Goal: Complete application form: Complete application form

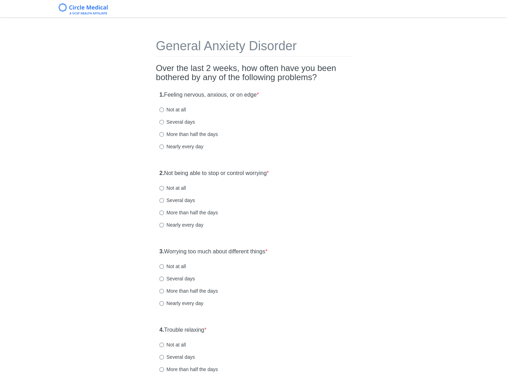
click at [181, 122] on label "Several days" at bounding box center [177, 122] width 36 height 7
click at [164, 122] on input "Several days" at bounding box center [161, 122] width 5 height 5
radio input "true"
click at [184, 201] on label "Several days" at bounding box center [177, 200] width 36 height 7
click at [164, 201] on input "Several days" at bounding box center [161, 200] width 5 height 5
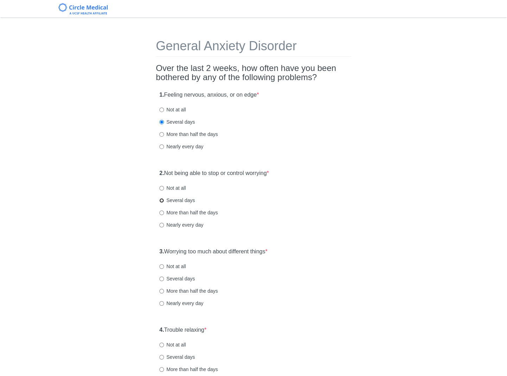
radio input "true"
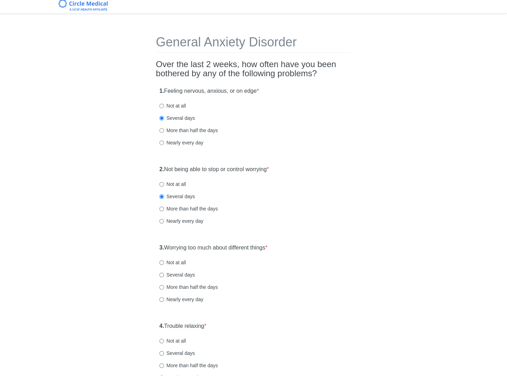
click at [186, 184] on div "Not at all" at bounding box center [253, 184] width 188 height 7
click at [176, 182] on label "Not at all" at bounding box center [172, 184] width 26 height 7
click at [164, 182] on input "Not at all" at bounding box center [161, 184] width 5 height 5
radio input "true"
click at [189, 365] on label "More than half the days" at bounding box center [188, 365] width 58 height 7
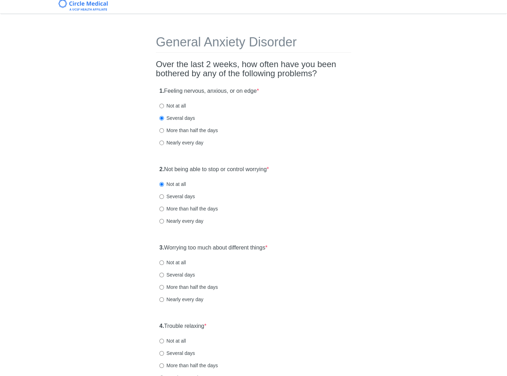
click at [164, 365] on input "More than half the days" at bounding box center [161, 366] width 5 height 5
radio input "true"
click at [181, 264] on label "Not at all" at bounding box center [172, 262] width 26 height 7
click at [164, 264] on input "Not at all" at bounding box center [161, 263] width 5 height 5
radio input "true"
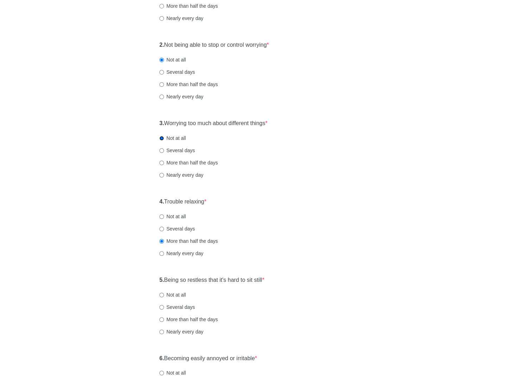
scroll to position [161, 0]
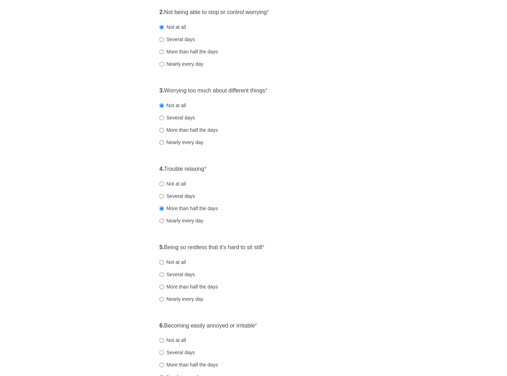
click at [185, 276] on label "Several days" at bounding box center [177, 274] width 36 height 7
click at [164, 276] on input "Several days" at bounding box center [161, 275] width 5 height 5
radio input "true"
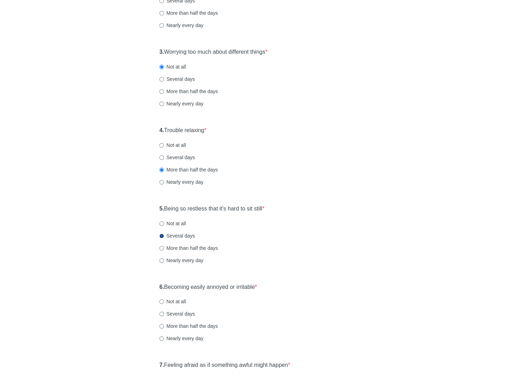
scroll to position [319, 0]
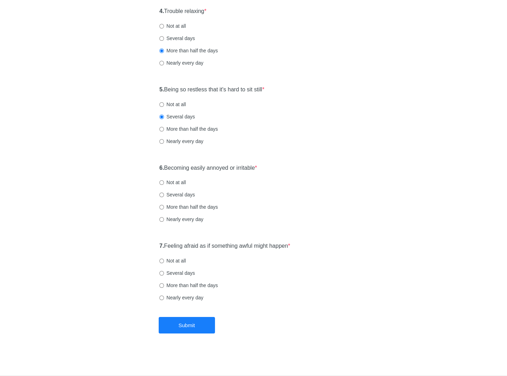
click at [190, 207] on label "More than half the days" at bounding box center [188, 207] width 58 height 7
click at [164, 207] on input "More than half the days" at bounding box center [161, 207] width 5 height 5
radio input "true"
click at [186, 273] on label "Several days" at bounding box center [177, 273] width 36 height 7
click at [164, 273] on input "Several days" at bounding box center [161, 273] width 5 height 5
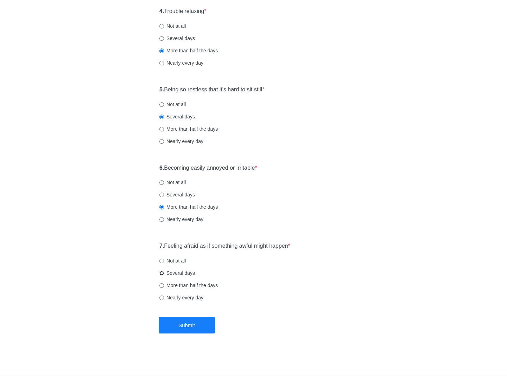
radio input "true"
click at [189, 261] on div "Not at all" at bounding box center [253, 261] width 188 height 7
click at [183, 262] on label "Not at all" at bounding box center [172, 261] width 26 height 7
click at [164, 262] on input "Not at all" at bounding box center [161, 261] width 5 height 5
radio input "true"
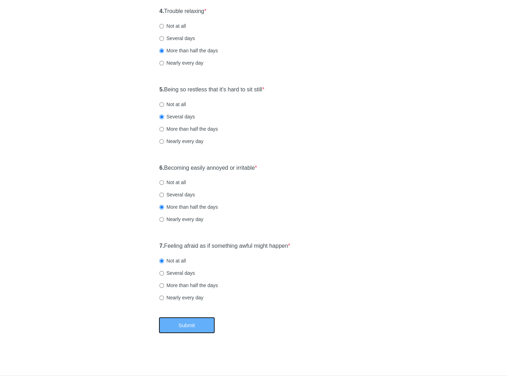
click at [206, 325] on button "Submit" at bounding box center [187, 325] width 56 height 17
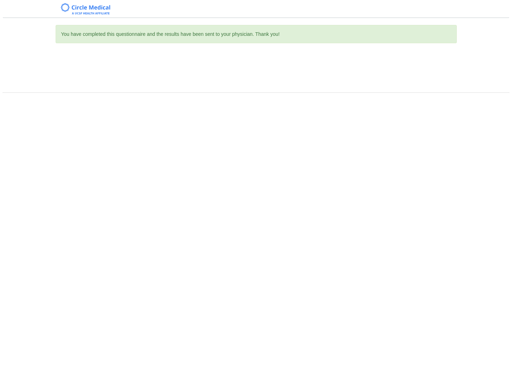
scroll to position [0, 0]
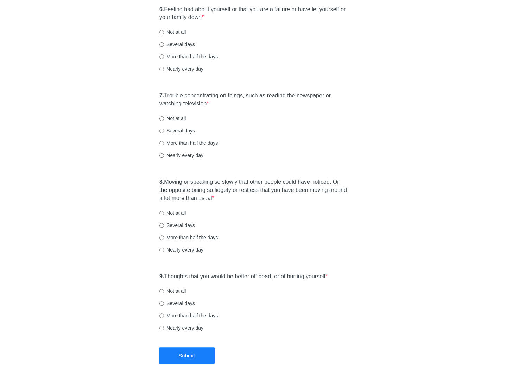
scroll to position [508, 0]
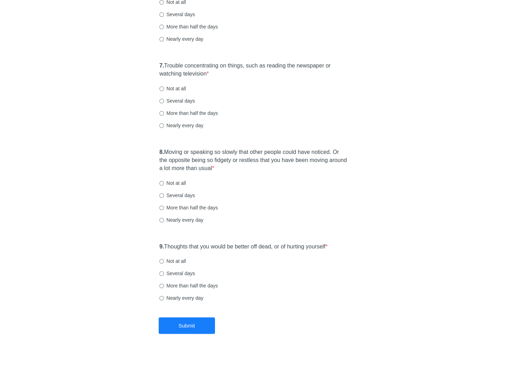
click at [182, 261] on label "Not at all" at bounding box center [172, 261] width 26 height 7
click at [164, 261] on input "Not at all" at bounding box center [161, 261] width 5 height 5
radio input "true"
click at [182, 180] on label "Not at all" at bounding box center [172, 183] width 26 height 7
click at [164, 181] on input "Not at all" at bounding box center [161, 183] width 5 height 5
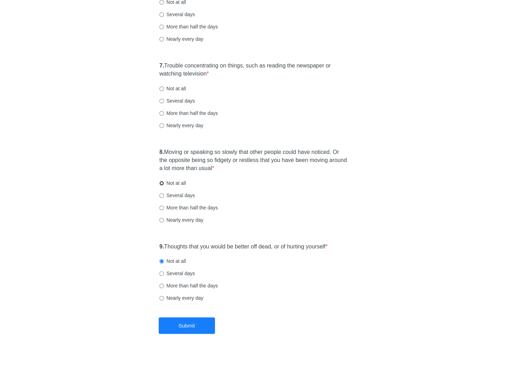
radio input "true"
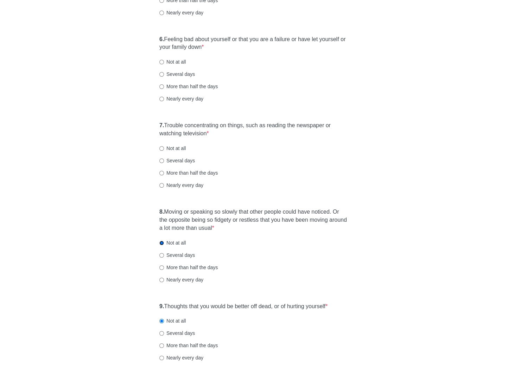
scroll to position [440, 0]
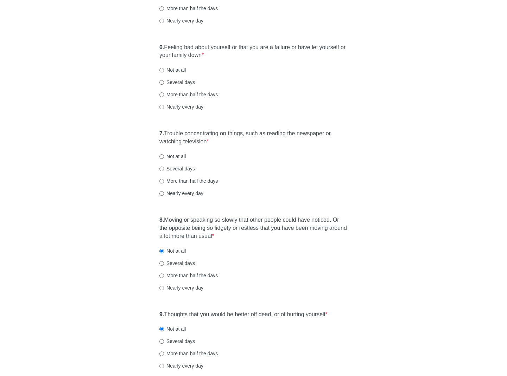
click at [186, 180] on label "More than half the days" at bounding box center [188, 181] width 58 height 7
click at [164, 180] on input "More than half the days" at bounding box center [161, 181] width 5 height 5
radio input "true"
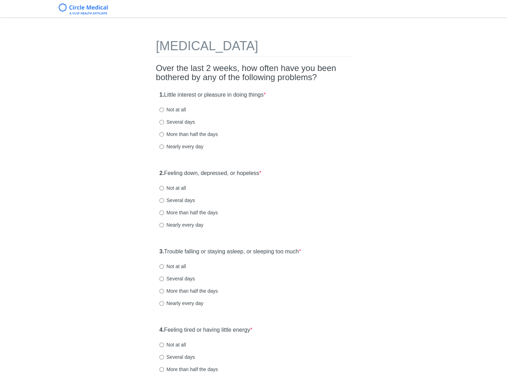
click at [175, 187] on label "Not at all" at bounding box center [172, 188] width 26 height 7
click at [164, 187] on input "Not at all" at bounding box center [161, 188] width 5 height 5
radio input "true"
click at [183, 108] on label "Not at all" at bounding box center [172, 109] width 26 height 7
click at [164, 108] on input "Not at all" at bounding box center [161, 110] width 5 height 5
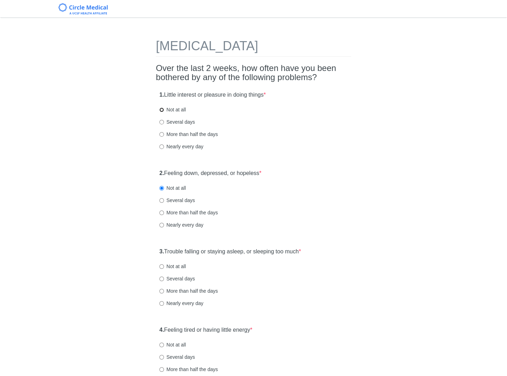
radio input "true"
click at [183, 198] on label "Several days" at bounding box center [177, 200] width 36 height 7
click at [164, 198] on input "Several days" at bounding box center [161, 200] width 5 height 5
radio input "true"
click at [182, 266] on label "Not at all" at bounding box center [172, 266] width 26 height 7
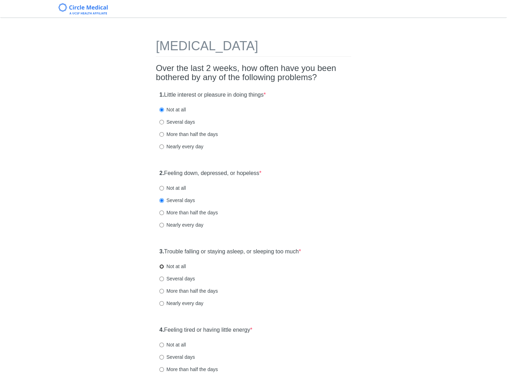
click at [164, 266] on input "Not at all" at bounding box center [161, 267] width 5 height 5
radio input "true"
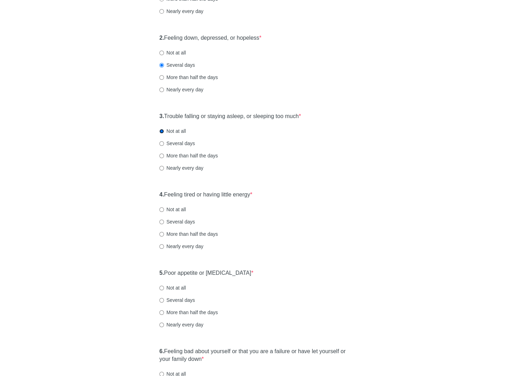
scroll to position [169, 0]
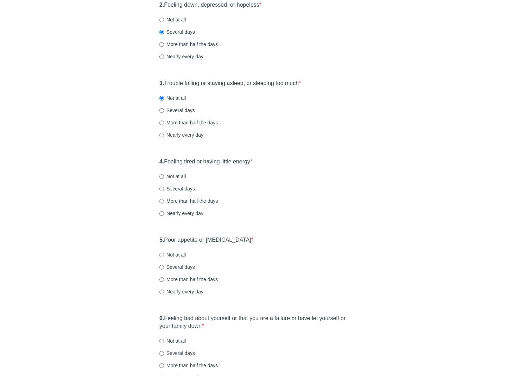
click at [182, 174] on label "Not at all" at bounding box center [172, 176] width 26 height 7
click at [164, 175] on input "Not at all" at bounding box center [161, 177] width 5 height 5
radio input "true"
click at [181, 193] on div "4. Feeling tired or having little energy * Not at all Several days More than ha…" at bounding box center [253, 190] width 195 height 73
click at [179, 254] on label "Not at all" at bounding box center [172, 255] width 26 height 7
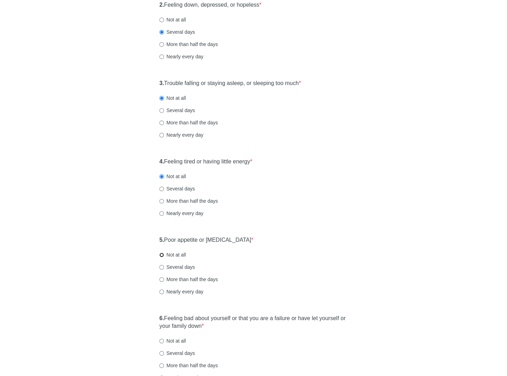
click at [164, 254] on input "Not at all" at bounding box center [161, 255] width 5 height 5
radio input "true"
click at [182, 270] on label "Several days" at bounding box center [177, 267] width 36 height 7
click at [164, 270] on input "Several days" at bounding box center [161, 267] width 5 height 5
radio input "true"
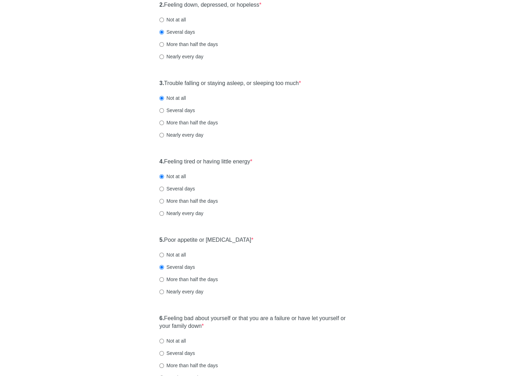
click at [197, 198] on label "More than half the days" at bounding box center [188, 201] width 58 height 7
click at [164, 199] on input "More than half the days" at bounding box center [161, 201] width 5 height 5
radio input "true"
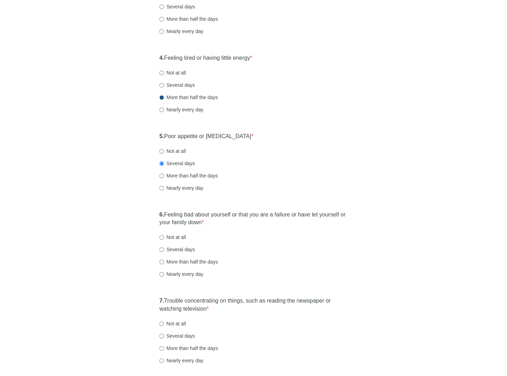
scroll to position [305, 0]
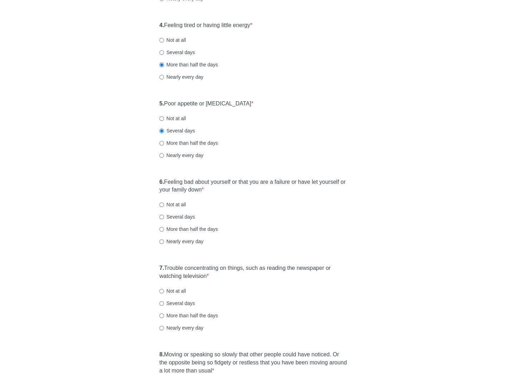
click at [181, 204] on label "Not at all" at bounding box center [172, 204] width 26 height 7
click at [164, 204] on input "Not at all" at bounding box center [161, 205] width 5 height 5
radio input "true"
click at [179, 290] on label "Not at all" at bounding box center [172, 291] width 26 height 7
click at [164, 290] on input "Not at all" at bounding box center [161, 291] width 5 height 5
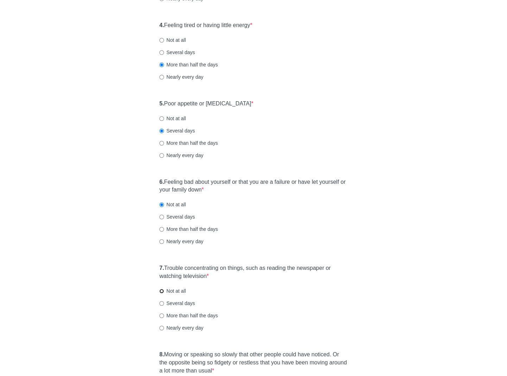
radio input "true"
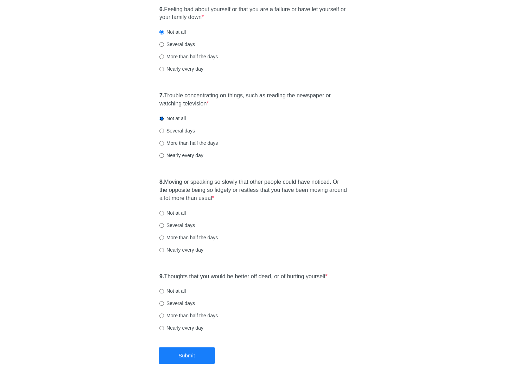
scroll to position [482, 0]
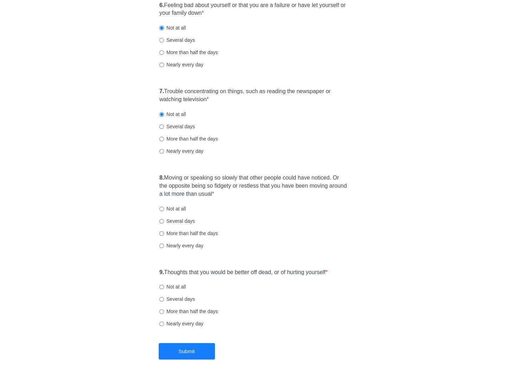
click at [178, 205] on label "Not at all" at bounding box center [172, 208] width 26 height 7
click at [164, 207] on input "Not at all" at bounding box center [161, 209] width 5 height 5
radio input "true"
click at [182, 286] on label "Not at all" at bounding box center [172, 287] width 26 height 7
click at [164, 286] on input "Not at all" at bounding box center [161, 287] width 5 height 5
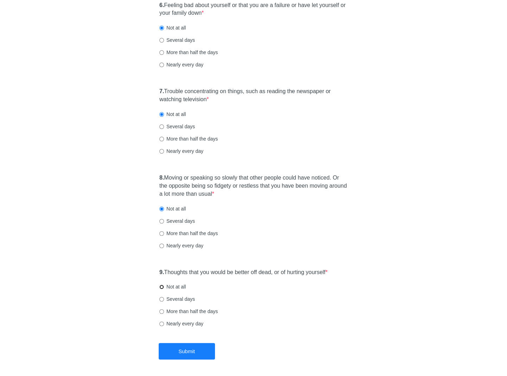
radio input "true"
click at [199, 356] on button "Submit" at bounding box center [187, 351] width 56 height 17
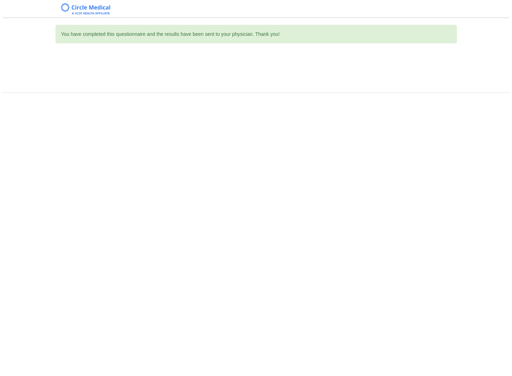
scroll to position [0, 0]
